Goal: Information Seeking & Learning: Find specific fact

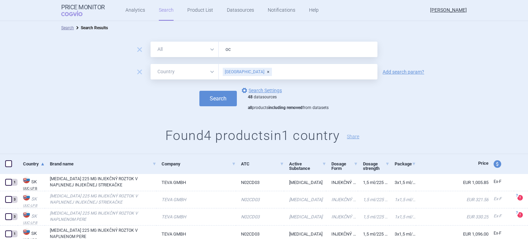
select select "country"
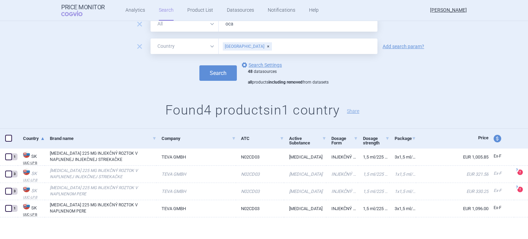
type input "[MEDICAL_DATA]"
click at [222, 69] on button "Search" at bounding box center [217, 72] width 37 height 15
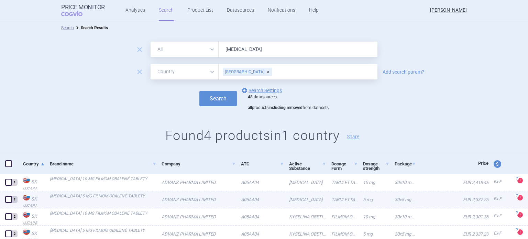
scroll to position [26, 0]
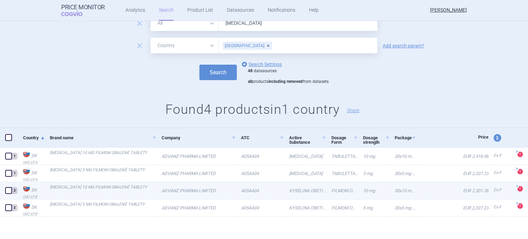
click at [99, 192] on link "[MEDICAL_DATA] 10 MG FILMOM OBALENÉ TABLETY" at bounding box center [103, 190] width 107 height 12
select select "EUR"
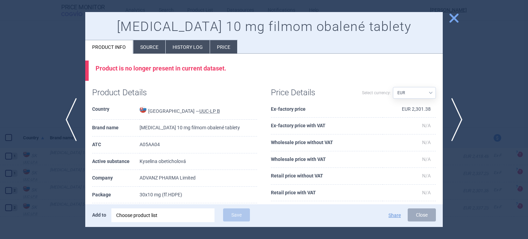
click at [187, 51] on li "History log" at bounding box center [188, 46] width 44 height 13
